Goal: Check status: Check status

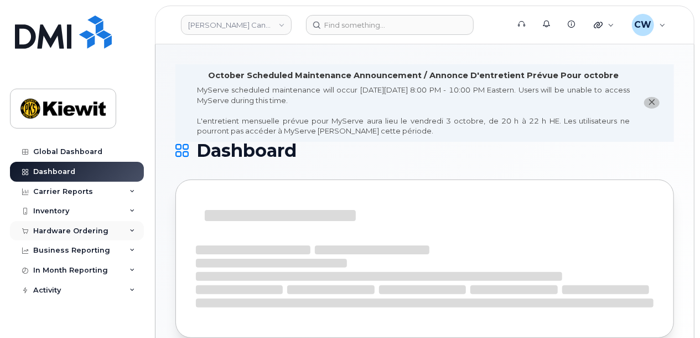
click at [75, 226] on div "Hardware Ordering" at bounding box center [70, 230] width 75 height 9
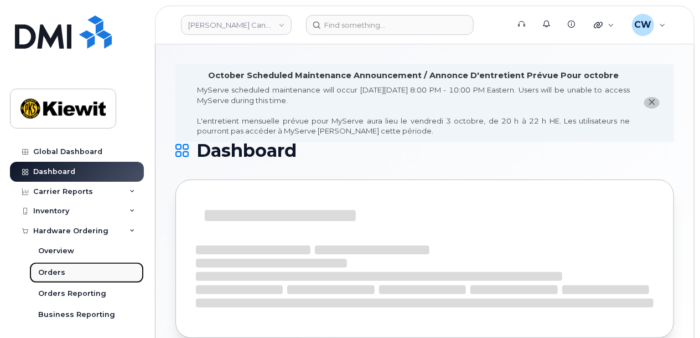
click at [65, 268] on link "Orders" at bounding box center [86, 272] width 115 height 21
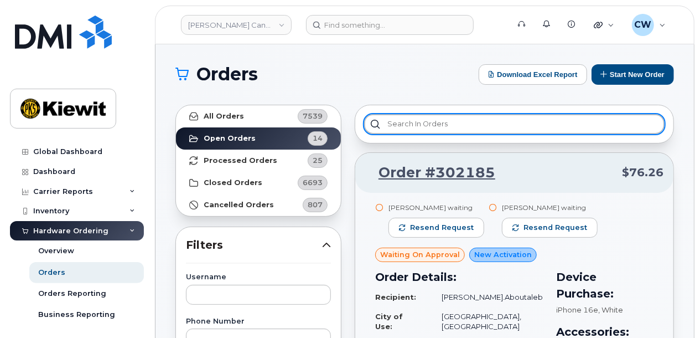
click at [406, 125] on input "text" at bounding box center [514, 124] width 301 height 20
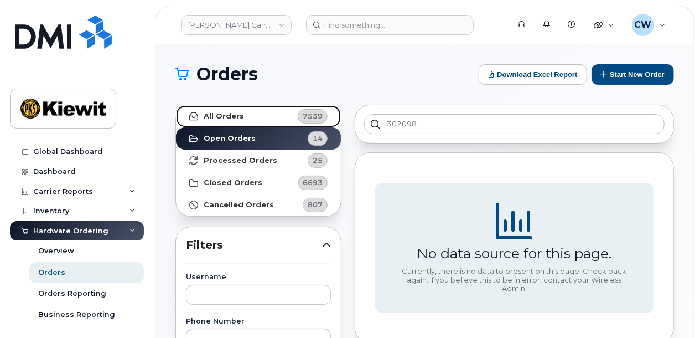
click at [234, 113] on strong "All Orders" at bounding box center [224, 116] width 40 height 9
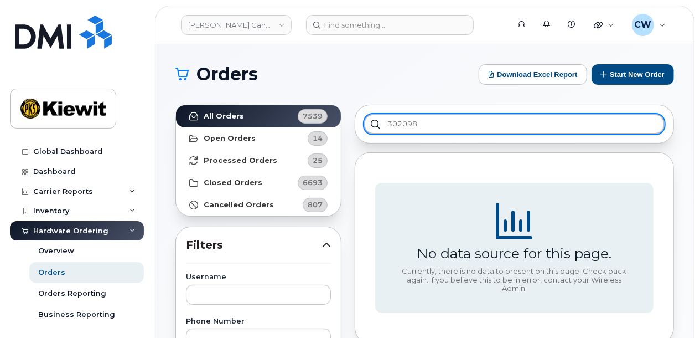
click at [466, 129] on input "302098" at bounding box center [514, 124] width 301 height 20
click at [385, 123] on input "302098" at bounding box center [514, 124] width 301 height 20
type input "#302098"
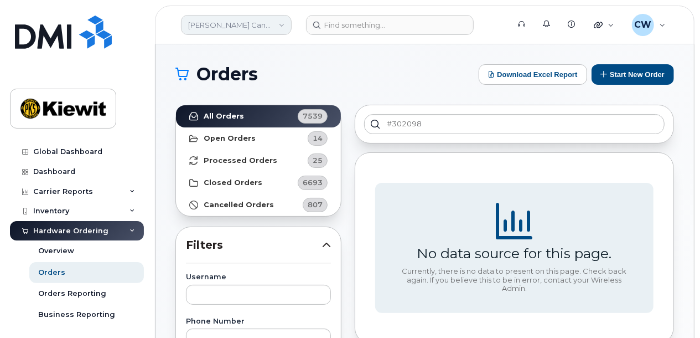
click at [244, 23] on link "Kiewit Canada Inc" at bounding box center [236, 25] width 111 height 20
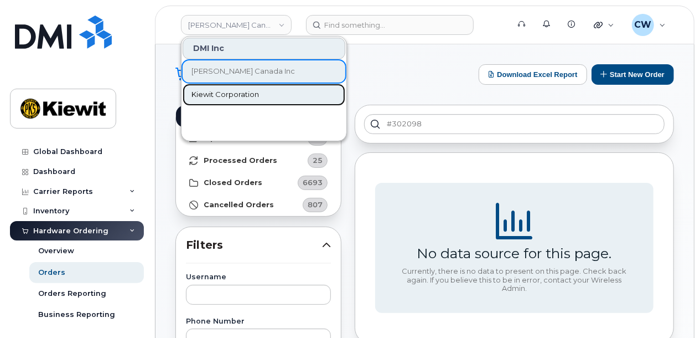
click at [238, 92] on span "Kiewit Corporation" at bounding box center [225, 94] width 68 height 11
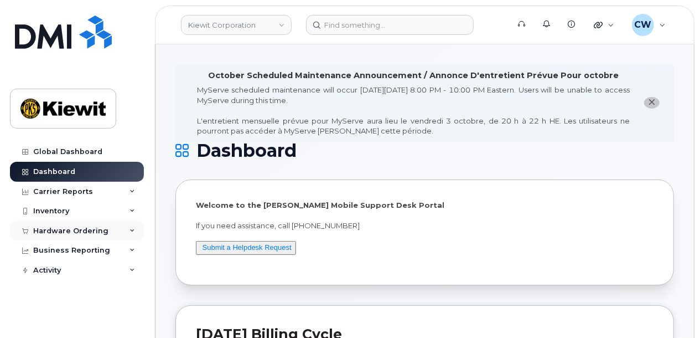
click at [73, 230] on div "Hardware Ordering" at bounding box center [70, 230] width 75 height 9
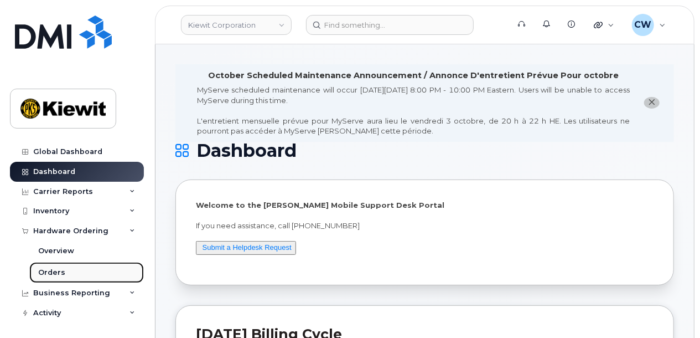
click at [61, 268] on div "Orders" at bounding box center [51, 272] width 27 height 10
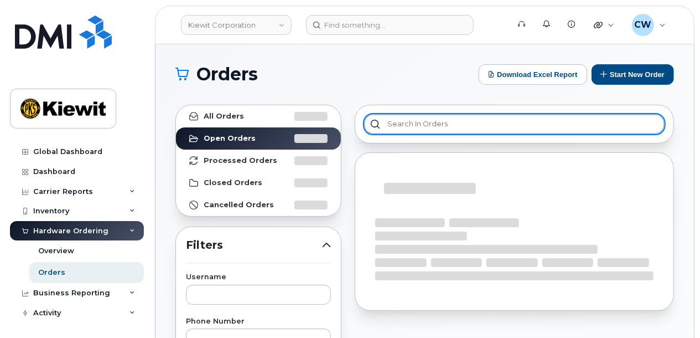
click at [424, 121] on input "text" at bounding box center [514, 124] width 301 height 20
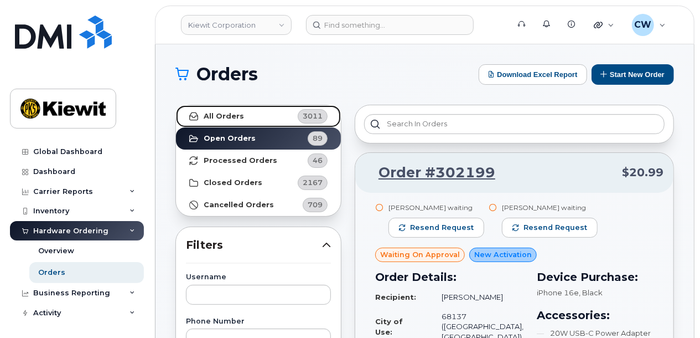
click at [247, 113] on link "All Orders 3011" at bounding box center [258, 116] width 165 height 22
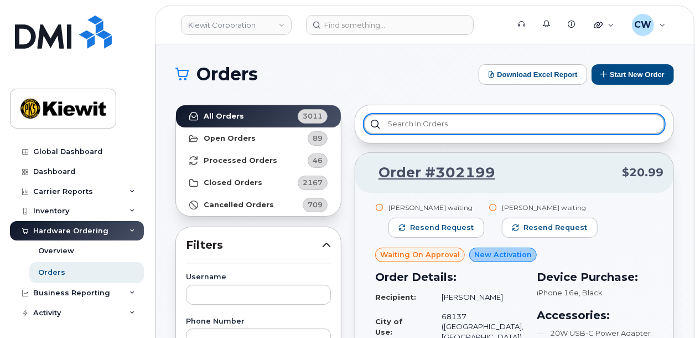
click at [431, 126] on input "text" at bounding box center [514, 124] width 301 height 20
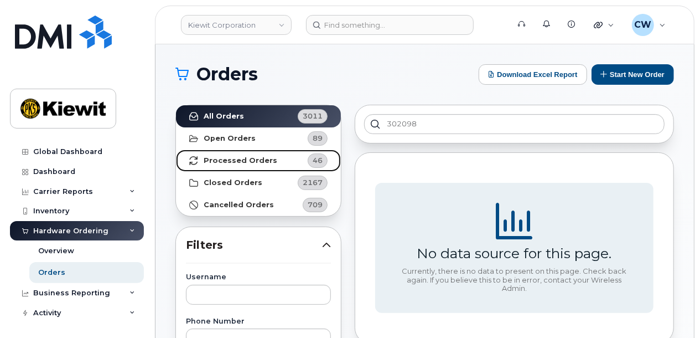
click at [239, 158] on strong "Processed Orders" at bounding box center [241, 160] width 74 height 9
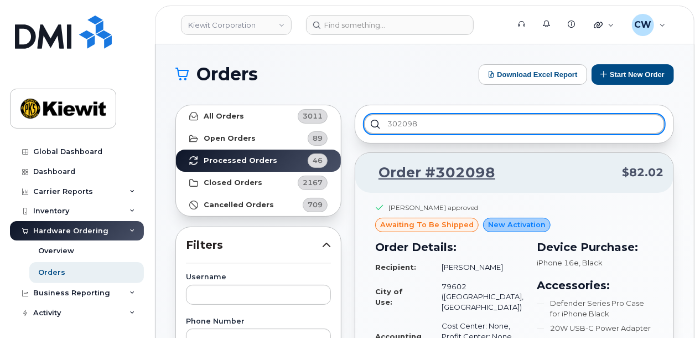
drag, startPoint x: 427, startPoint y: 126, endPoint x: 370, endPoint y: 126, distance: 57.6
click at [370, 126] on input "302098" at bounding box center [514, 124] width 301 height 20
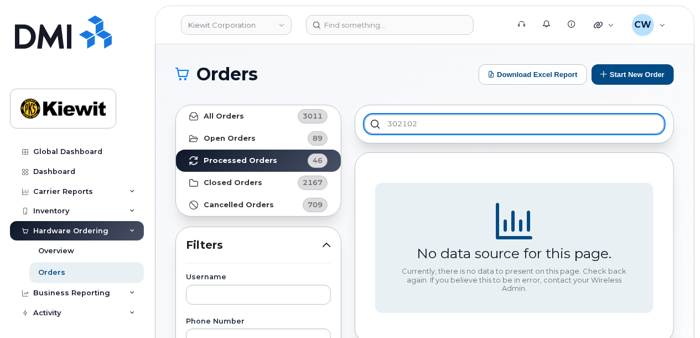
click at [445, 116] on input "302102" at bounding box center [514, 124] width 301 height 20
type input "302102"
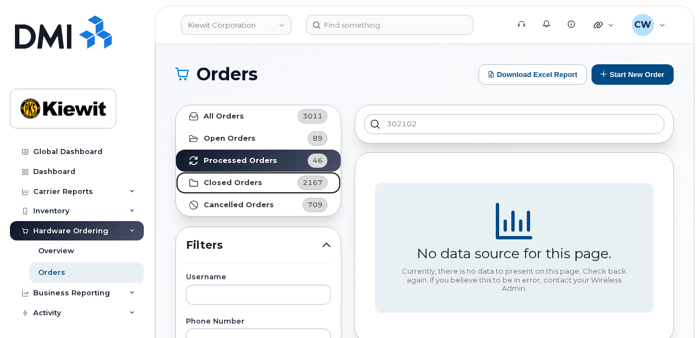
click at [236, 181] on strong "Closed Orders" at bounding box center [233, 182] width 59 height 9
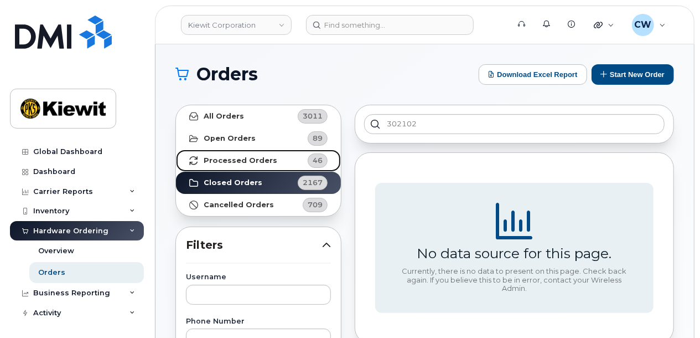
click at [247, 160] on strong "Processed Orders" at bounding box center [241, 160] width 74 height 9
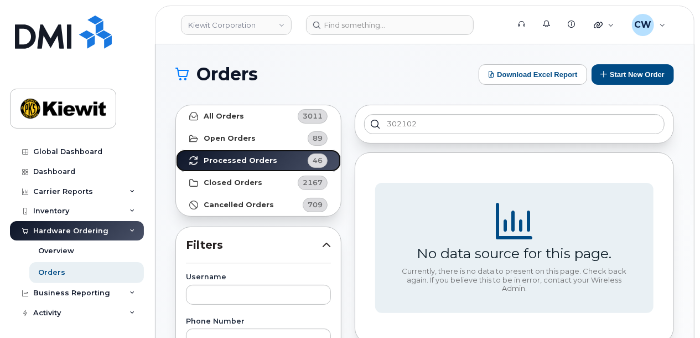
click at [247, 160] on strong "Processed Orders" at bounding box center [241, 160] width 74 height 9
